Goal: Entertainment & Leisure: Consume media (video, audio)

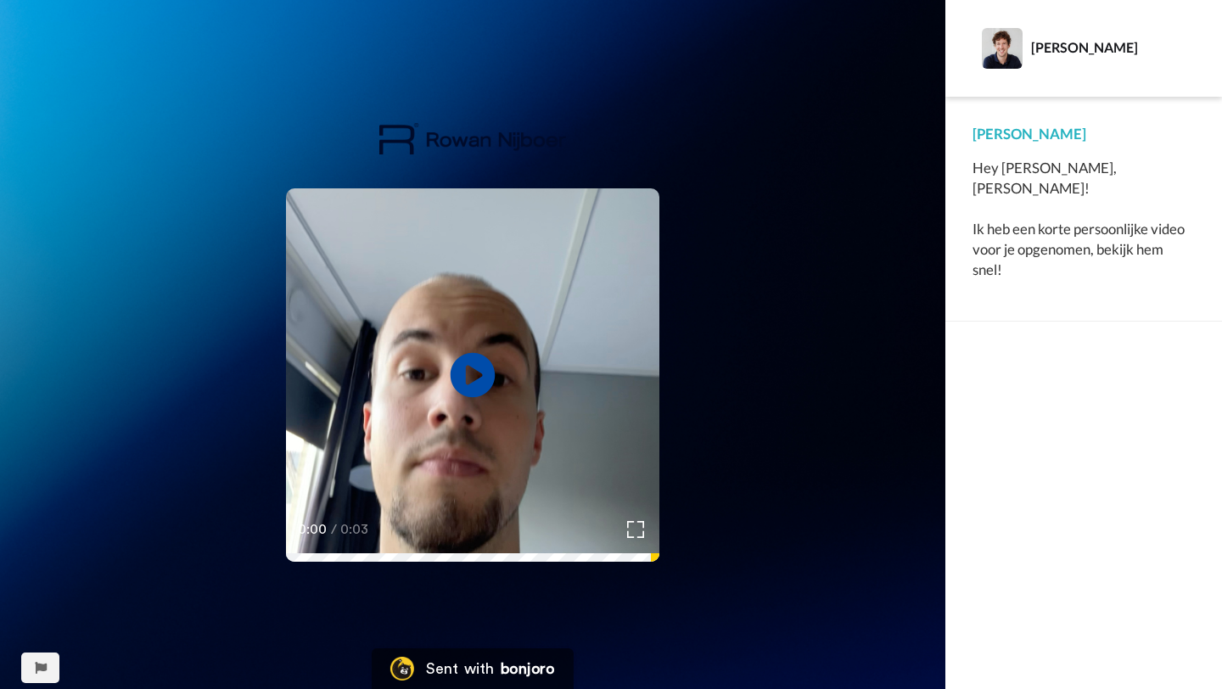
click at [469, 384] on icon "Play/Pause" at bounding box center [473, 375] width 45 height 81
click at [475, 368] on icon at bounding box center [473, 375] width 45 height 45
click at [486, 374] on icon at bounding box center [473, 375] width 45 height 45
